Goal: Transaction & Acquisition: Purchase product/service

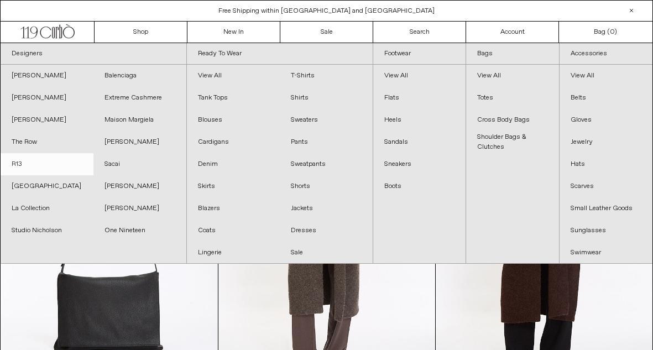
click at [25, 163] on link "R13" at bounding box center [47, 164] width 93 height 22
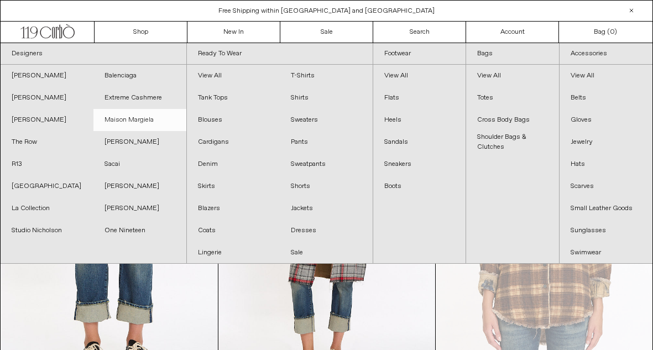
click at [127, 129] on link "Maison Margiela" at bounding box center [139, 120] width 93 height 22
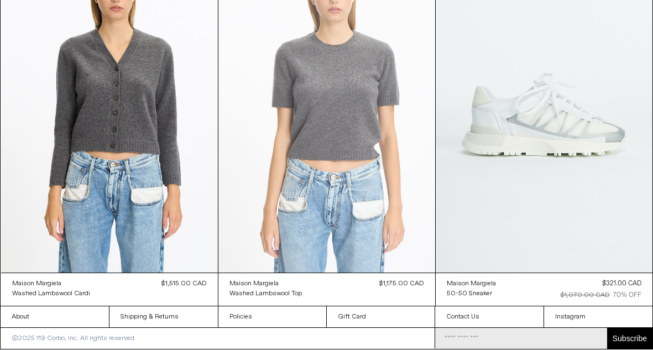
scroll to position [4070, 0]
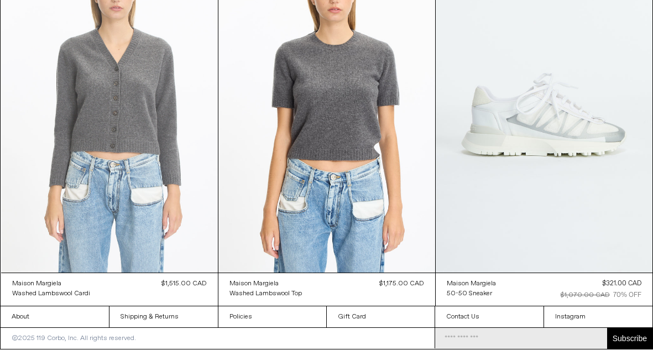
click at [142, 108] on at bounding box center [109, 109] width 217 height 325
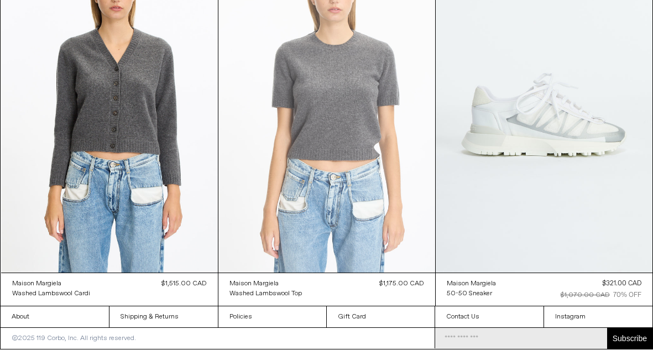
click at [355, 97] on at bounding box center [326, 109] width 217 height 325
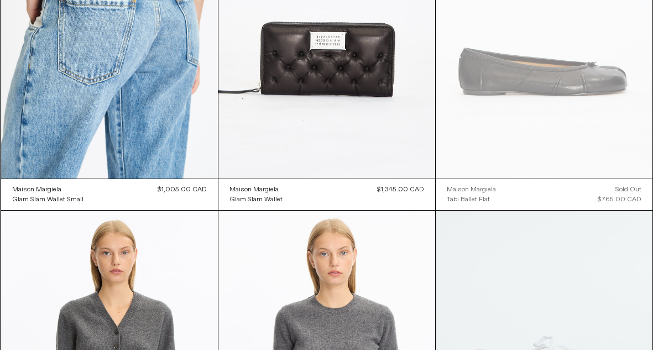
scroll to position [3805, 0]
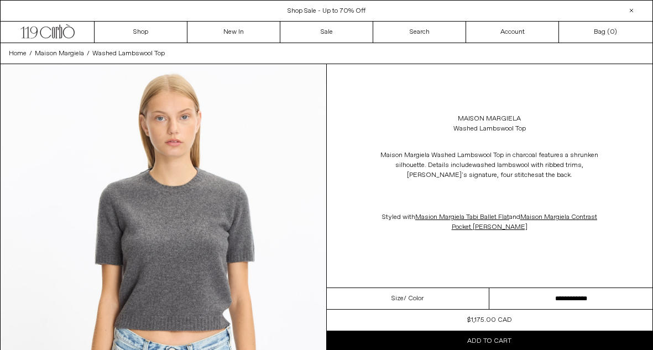
click at [517, 298] on select "**********" at bounding box center [571, 299] width 163 height 22
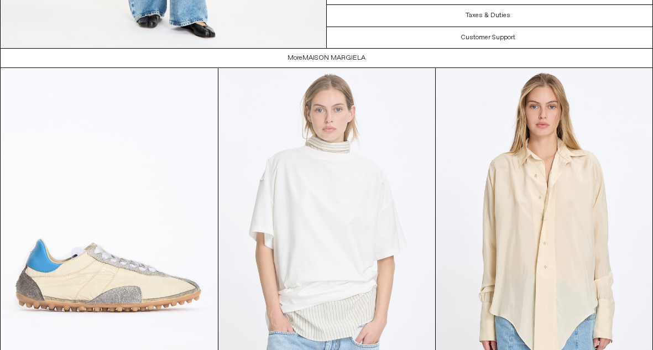
scroll to position [1643, 0]
